Goal: Transaction & Acquisition: Purchase product/service

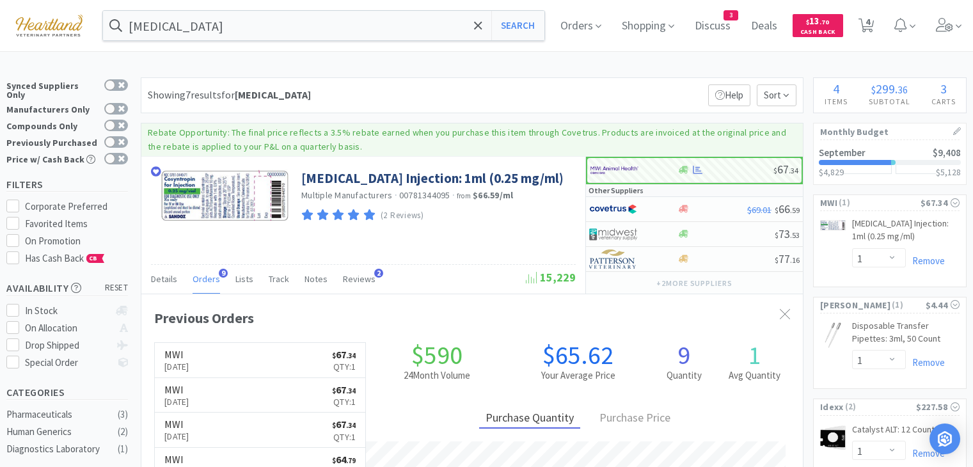
select select "1"
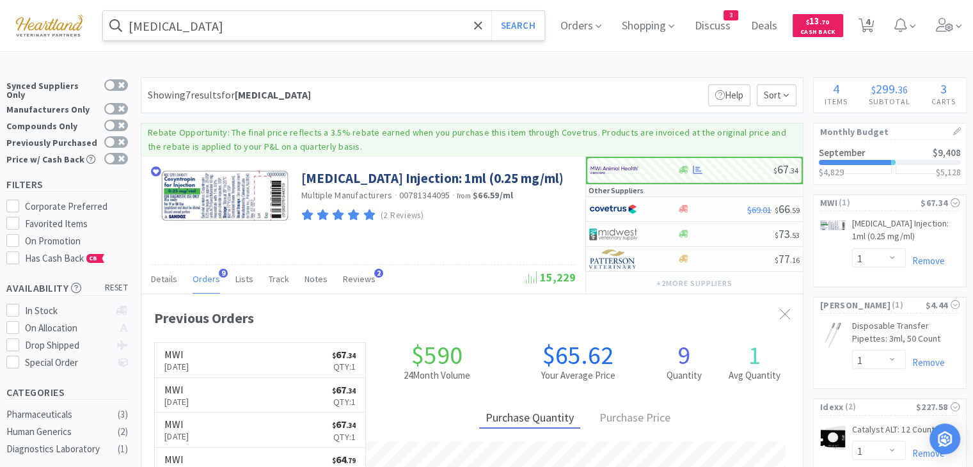
click at [278, 38] on input "[MEDICAL_DATA]" at bounding box center [323, 25] width 441 height 29
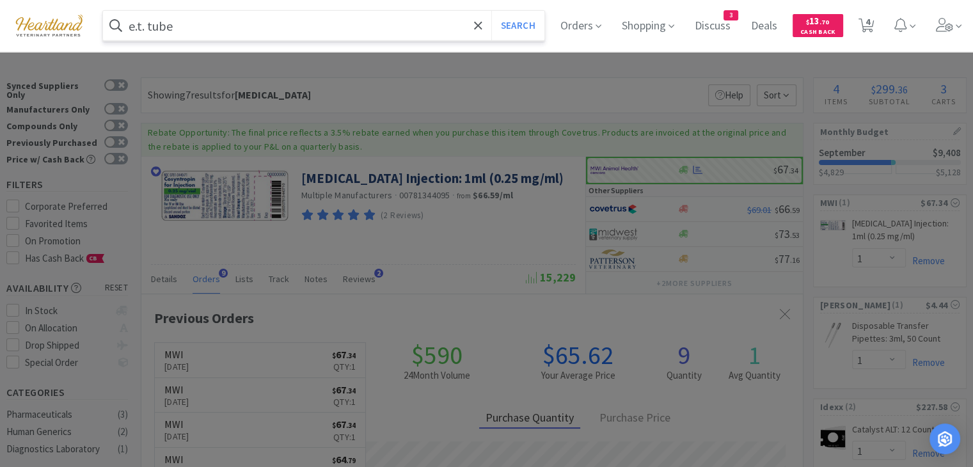
click at [491, 11] on button "Search" at bounding box center [517, 25] width 53 height 29
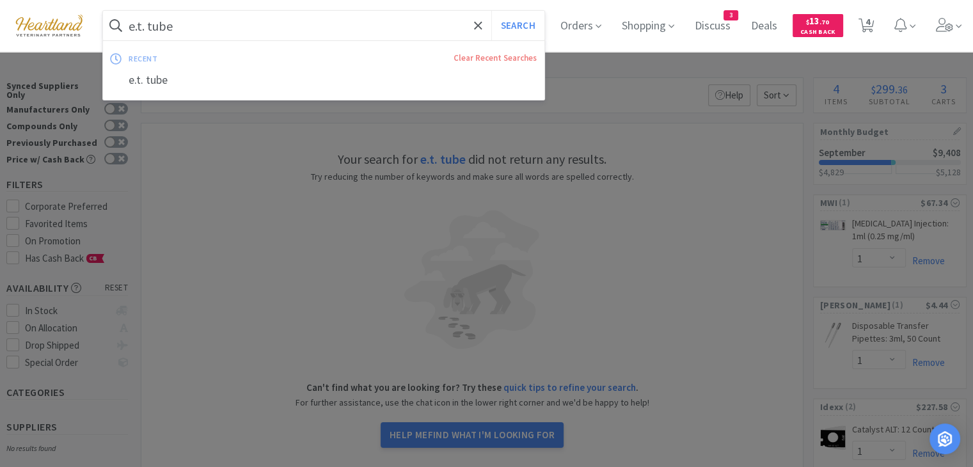
click at [219, 29] on input "e.t. tube" at bounding box center [323, 25] width 441 height 29
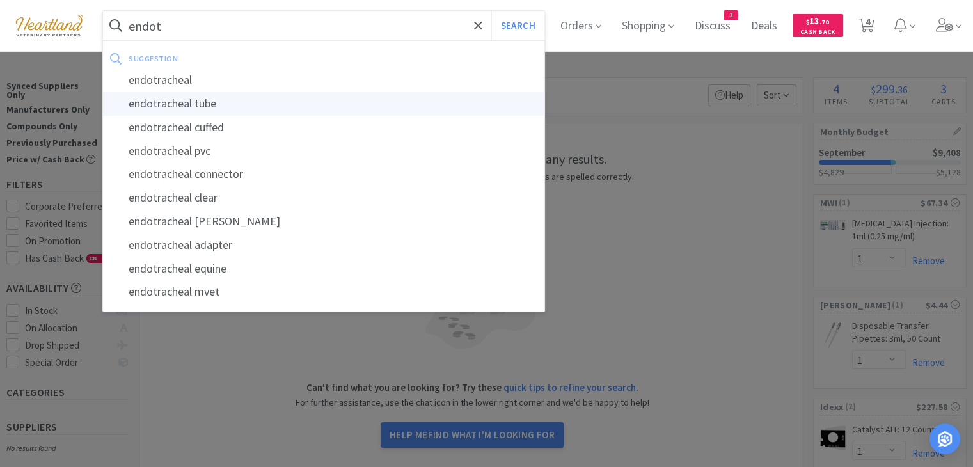
click at [175, 110] on div "endotracheal tube" at bounding box center [323, 104] width 441 height 24
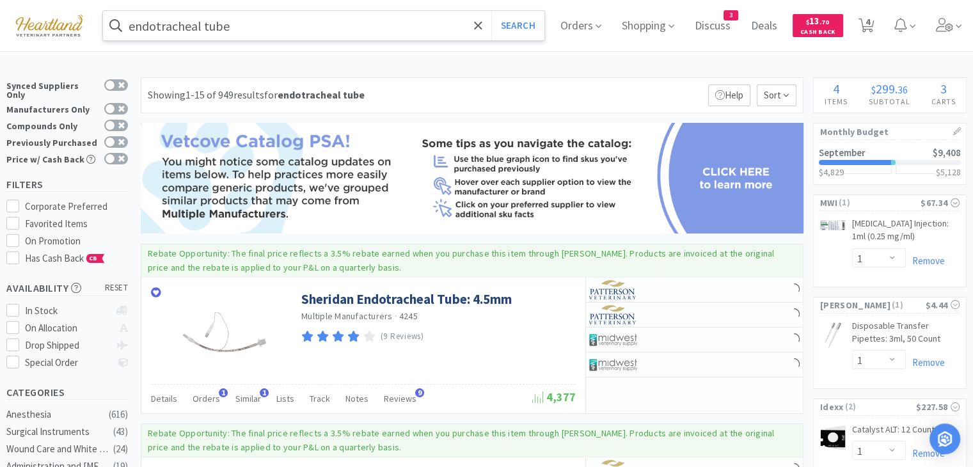
click at [269, 29] on input "endotracheal tube" at bounding box center [323, 25] width 441 height 29
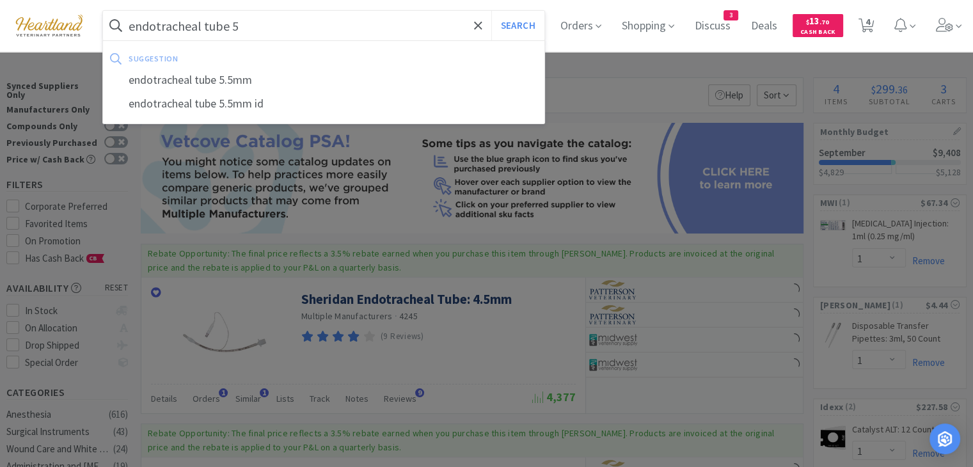
click at [491, 11] on button "Search" at bounding box center [517, 25] width 53 height 29
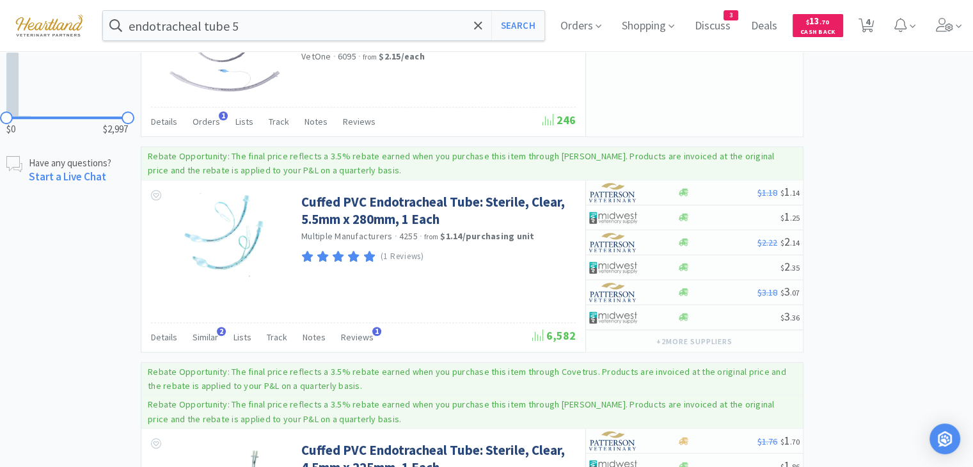
scroll to position [768, 0]
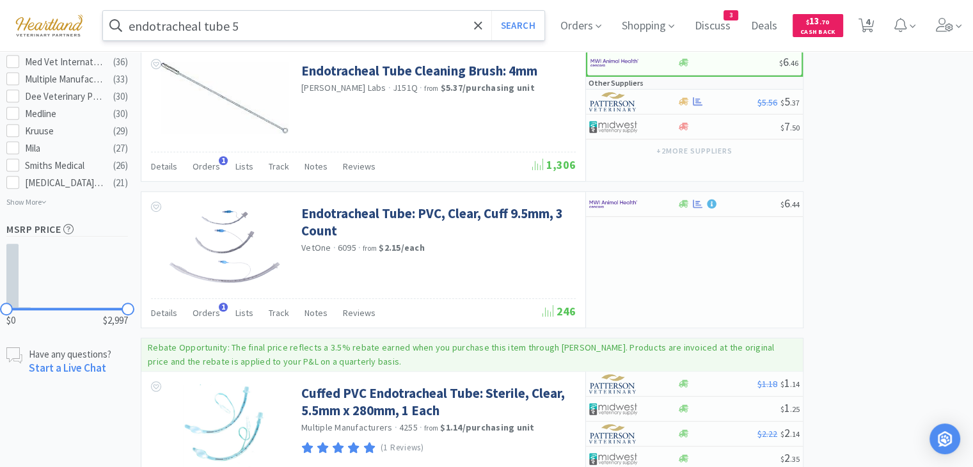
click at [274, 22] on input "endotracheal tube 5" at bounding box center [323, 25] width 441 height 29
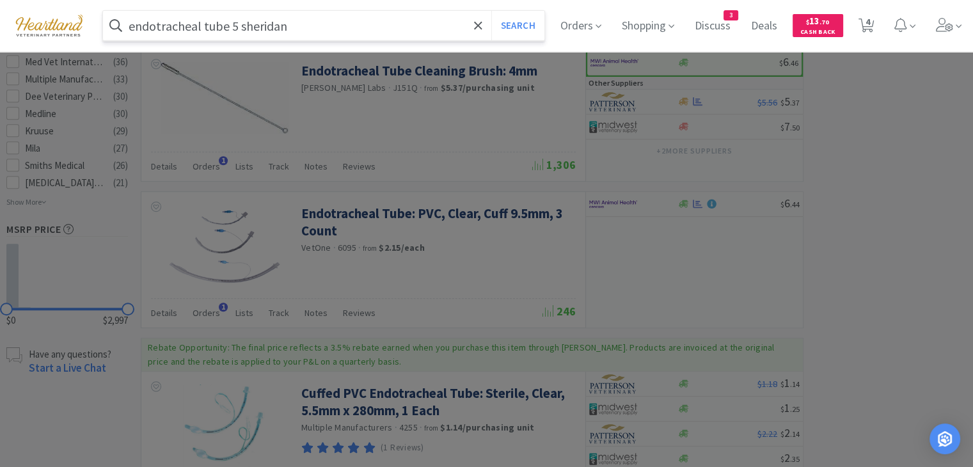
type input "endotracheal tube 5 sheridan"
click at [491, 11] on button "Search" at bounding box center [517, 25] width 53 height 29
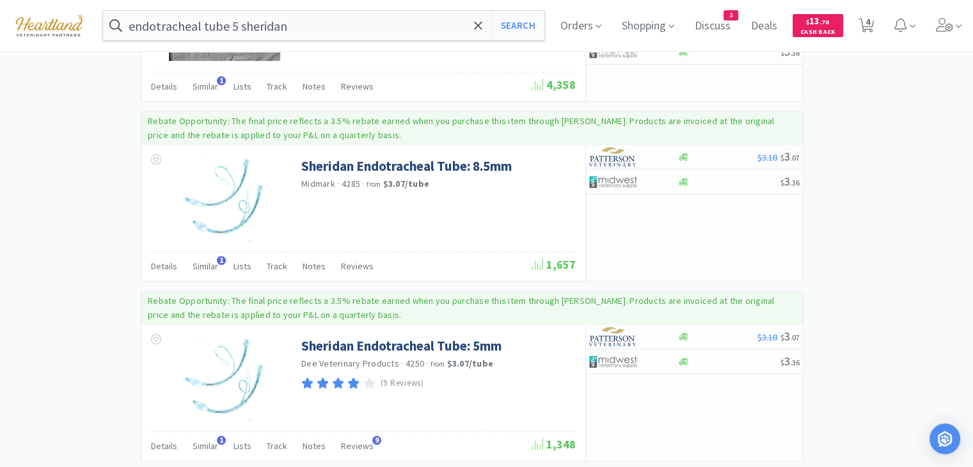
scroll to position [1280, 0]
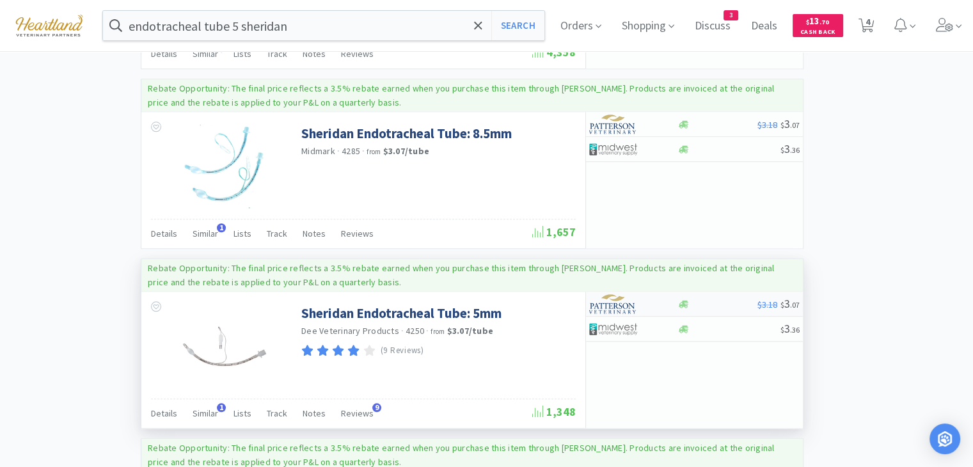
click at [619, 301] on img at bounding box center [613, 303] width 48 height 19
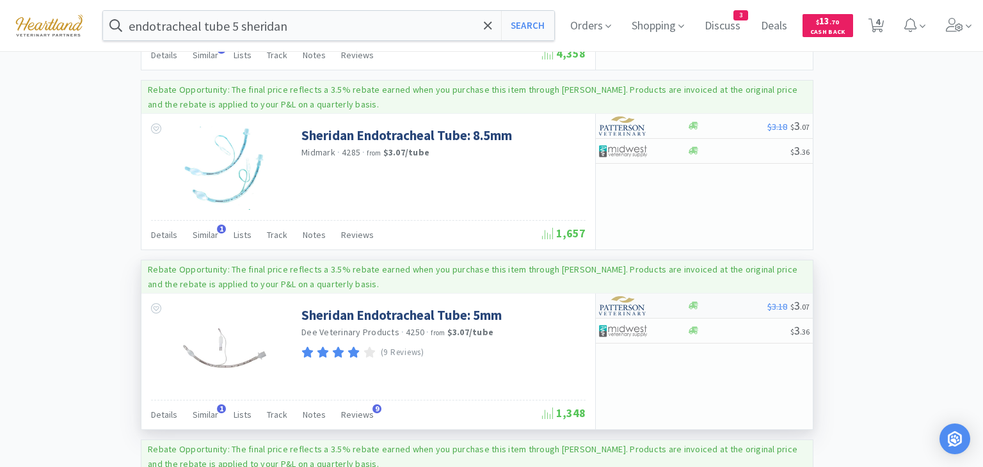
select select "1"
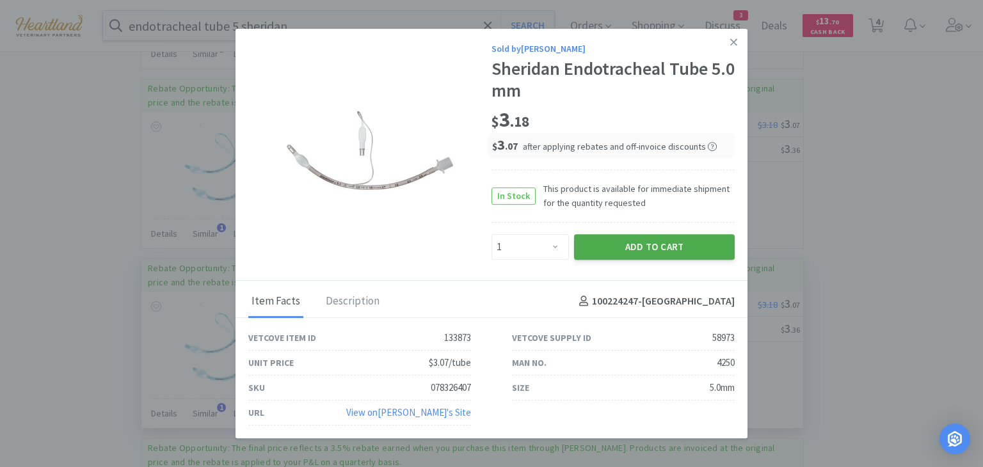
click at [694, 257] on button "Add to Cart" at bounding box center [654, 247] width 161 height 26
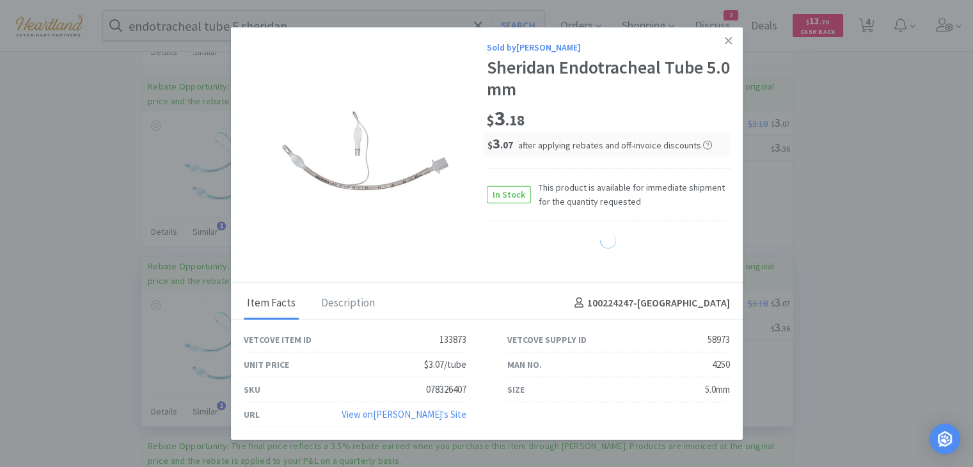
select select "1"
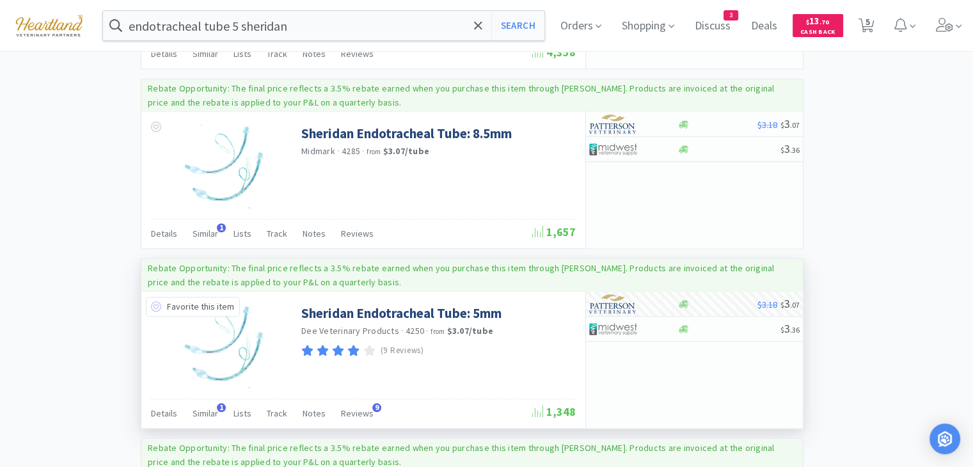
click at [153, 303] on icon at bounding box center [156, 306] width 10 height 10
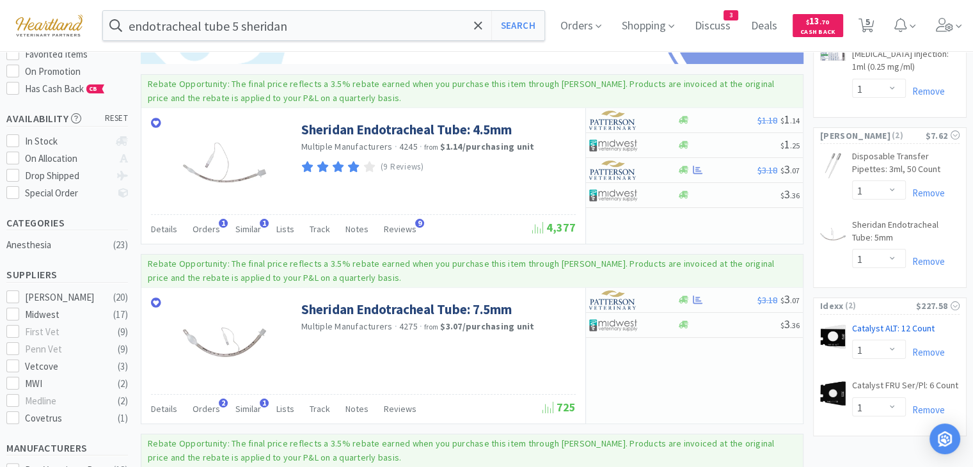
scroll to position [192, 0]
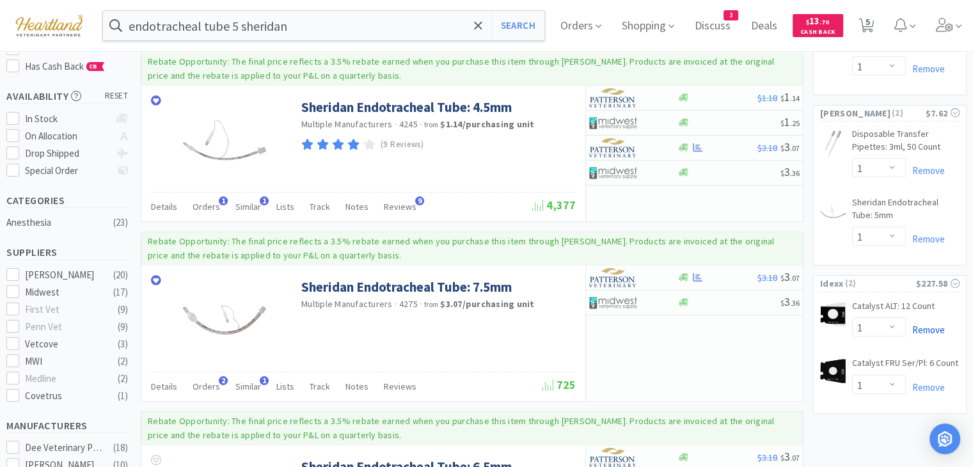
click at [929, 330] on link "Remove" at bounding box center [925, 330] width 39 height 12
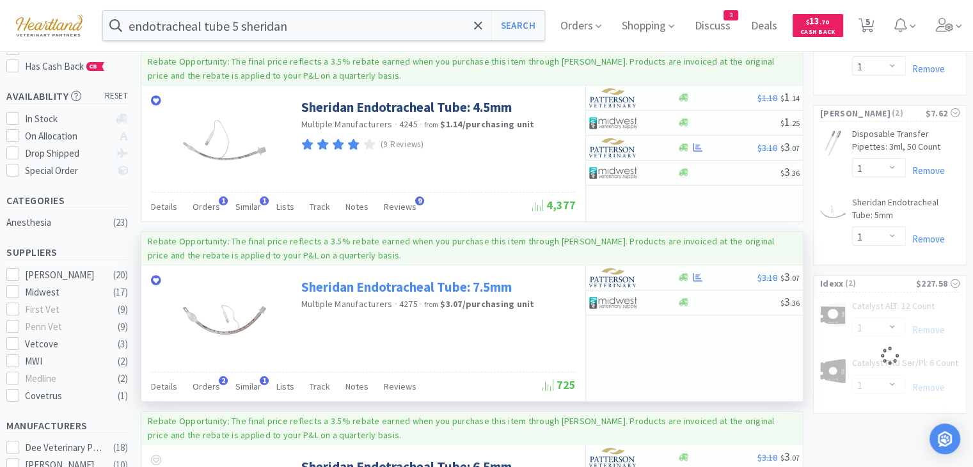
select select "1"
